Goal: Find specific page/section: Find specific page/section

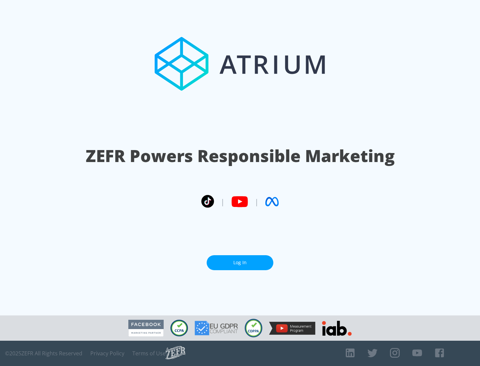
click at [240, 263] on link "Log In" at bounding box center [240, 262] width 67 height 15
